Goal: Task Accomplishment & Management: Complete application form

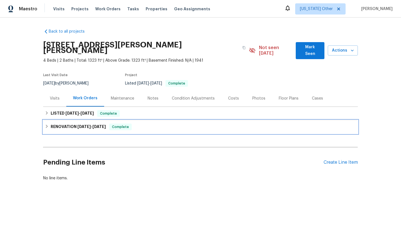
click at [124, 124] on span "Complete" at bounding box center [120, 127] width 21 height 6
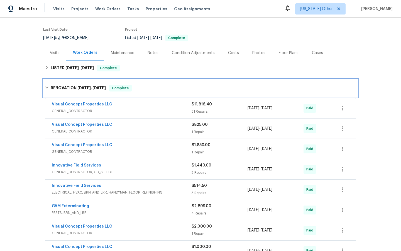
scroll to position [47, 0]
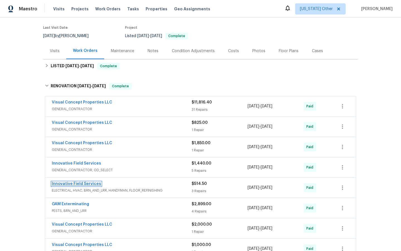
click at [71, 182] on link "Innovative Field Services" at bounding box center [76, 184] width 49 height 4
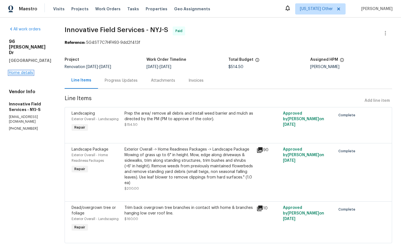
click at [23, 71] on link "Home details" at bounding box center [21, 73] width 24 height 4
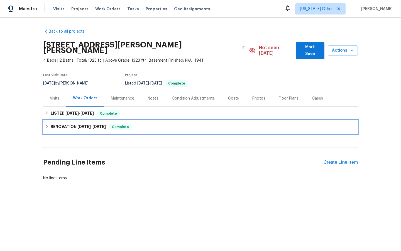
click at [123, 124] on span "Complete" at bounding box center [120, 127] width 21 height 6
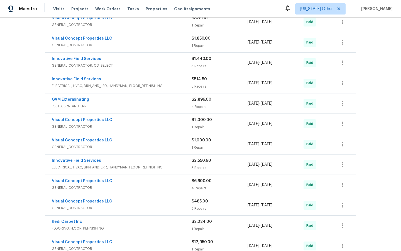
scroll to position [153, 0]
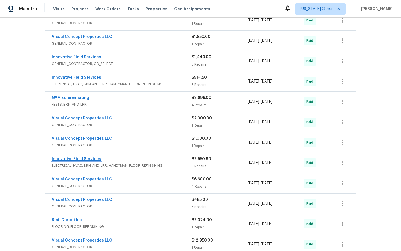
click at [75, 157] on link "Innovative Field Services" at bounding box center [76, 159] width 49 height 4
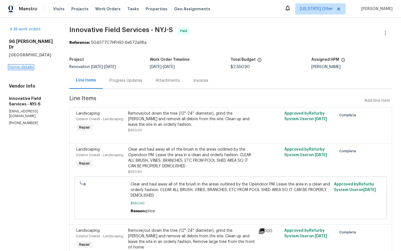
click at [19, 65] on link "Home details" at bounding box center [21, 67] width 24 height 4
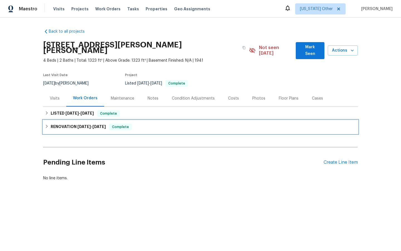
click at [119, 124] on span "Complete" at bounding box center [120, 127] width 21 height 6
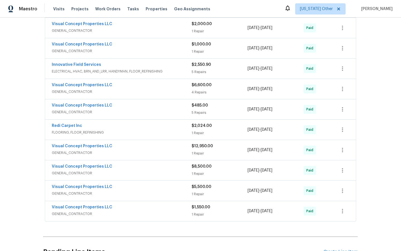
scroll to position [249, 0]
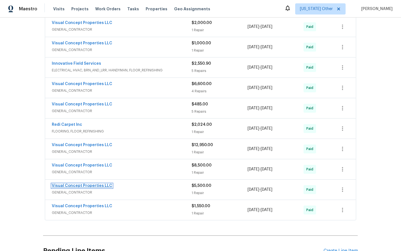
click at [81, 184] on link "Visual Concept Properties LLC" at bounding box center [82, 186] width 60 height 4
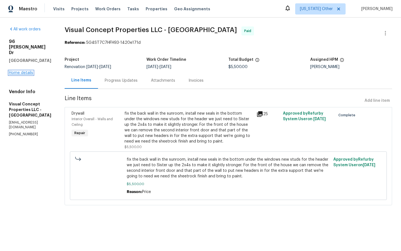
click at [23, 71] on link "Home details" at bounding box center [21, 73] width 24 height 4
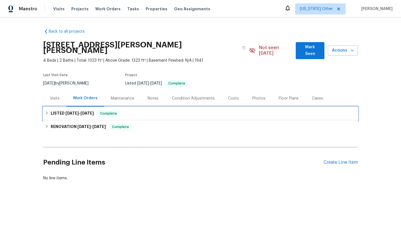
click at [110, 111] on span "Complete" at bounding box center [108, 114] width 21 height 6
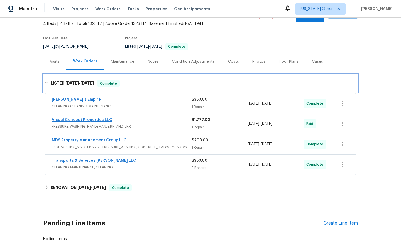
scroll to position [39, 0]
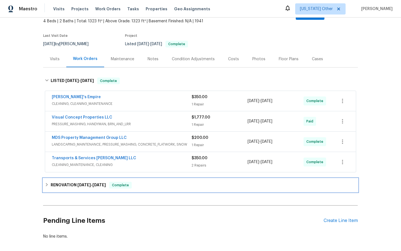
click at [123, 182] on span "Complete" at bounding box center [120, 185] width 21 height 6
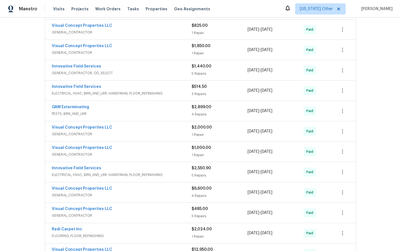
scroll to position [239, 0]
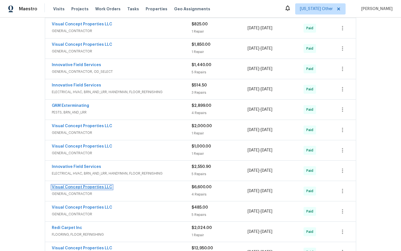
click at [72, 185] on link "Visual Concept Properties LLC" at bounding box center [82, 187] width 60 height 4
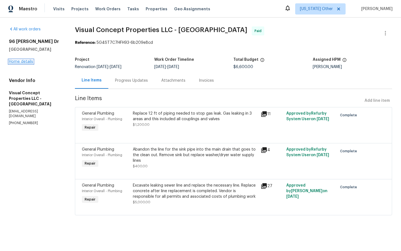
click at [21, 60] on link "Home details" at bounding box center [21, 62] width 24 height 4
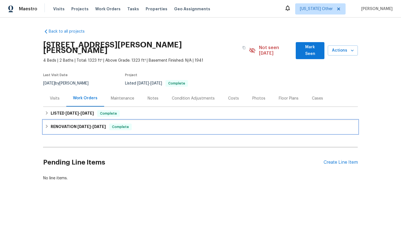
click at [126, 124] on span "Complete" at bounding box center [120, 127] width 21 height 6
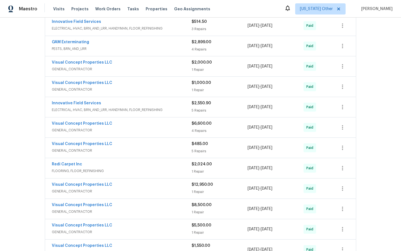
scroll to position [209, 0]
click at [80, 182] on link "Visual Concept Properties LLC" at bounding box center [82, 184] width 60 height 4
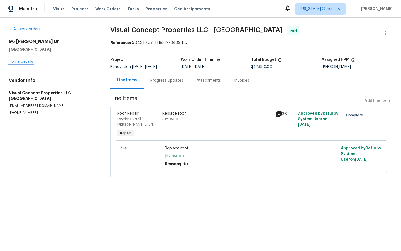
click at [17, 62] on link "Home details" at bounding box center [21, 62] width 24 height 4
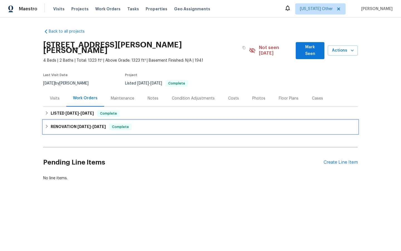
click at [124, 124] on span "Complete" at bounding box center [120, 127] width 21 height 6
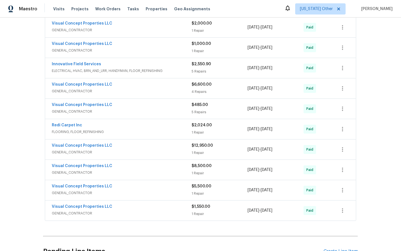
scroll to position [251, 0]
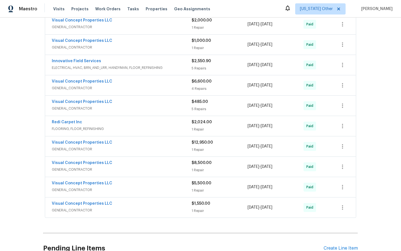
click at [87, 160] on div "Visual Concept Properties LLC" at bounding box center [122, 163] width 140 height 7
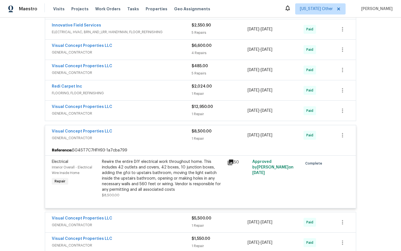
scroll to position [370, 0]
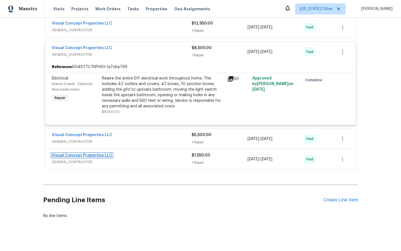
click at [75, 153] on link "Visual Concept Properties LLC" at bounding box center [82, 155] width 60 height 4
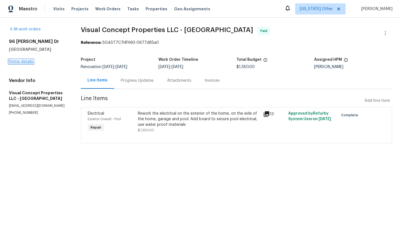
click at [23, 62] on link "Home details" at bounding box center [21, 62] width 24 height 4
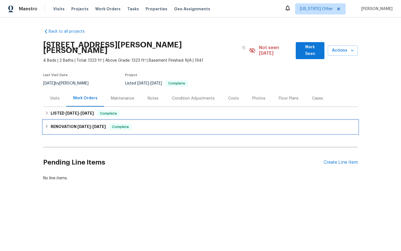
click at [125, 124] on span "Complete" at bounding box center [120, 127] width 21 height 6
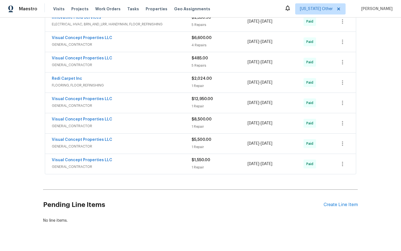
scroll to position [295, 0]
click at [74, 137] on link "Visual Concept Properties LLC" at bounding box center [82, 139] width 60 height 4
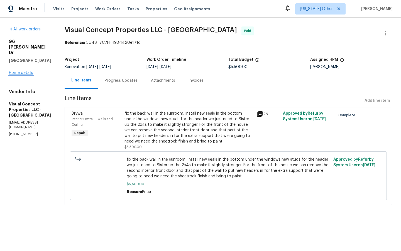
click at [23, 71] on link "Home details" at bounding box center [21, 73] width 24 height 4
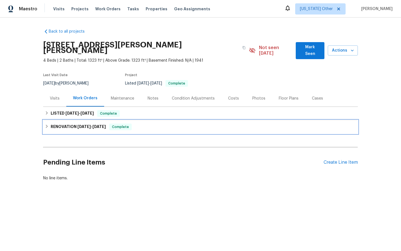
click at [123, 124] on span "Complete" at bounding box center [120, 127] width 21 height 6
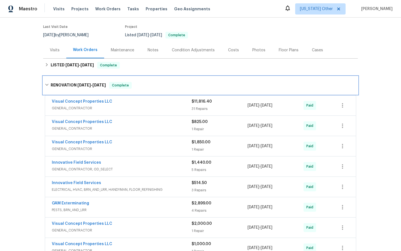
scroll to position [50, 0]
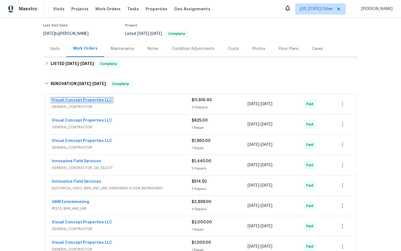
click at [82, 98] on link "Visual Concept Properties LLC" at bounding box center [82, 100] width 60 height 4
